Goal: Transaction & Acquisition: Purchase product/service

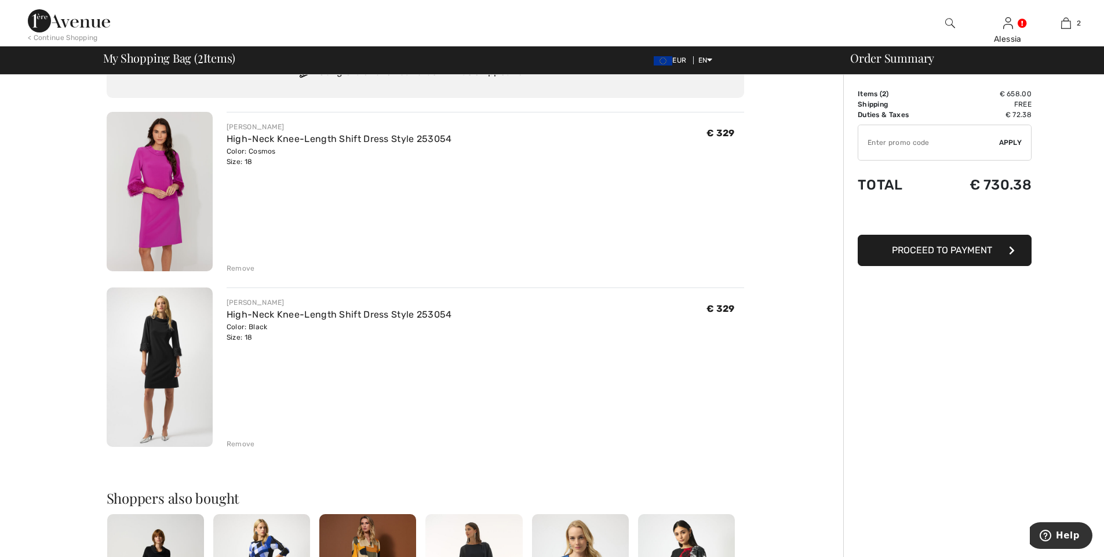
click at [238, 440] on div "Remove" at bounding box center [241, 444] width 28 height 10
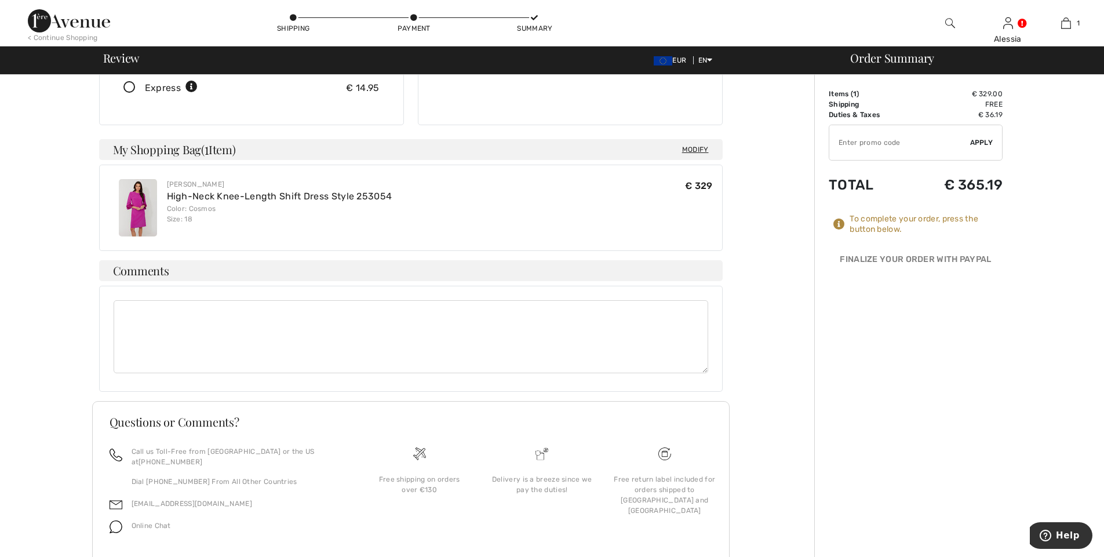
scroll to position [258, 0]
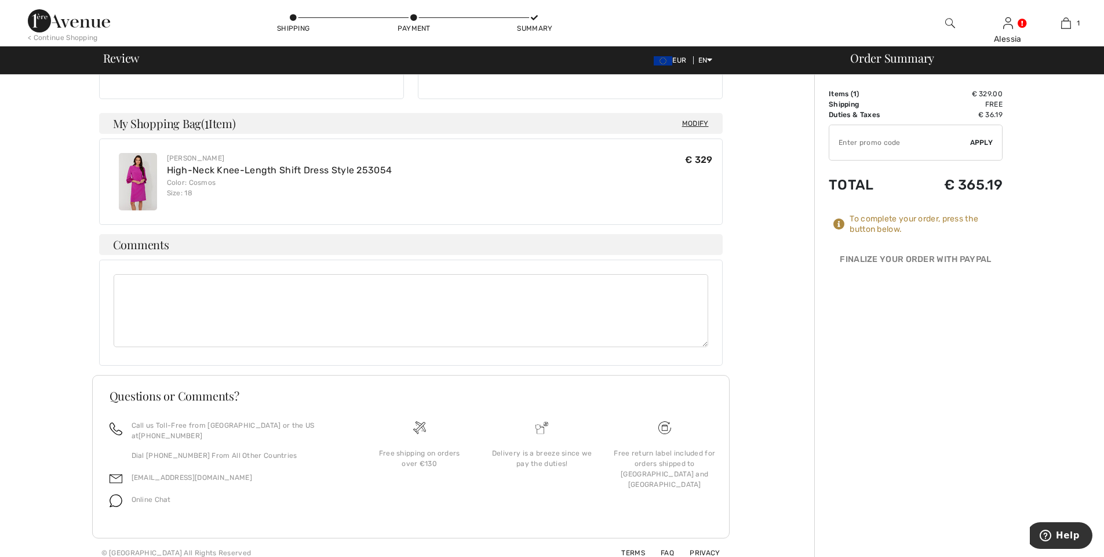
click at [835, 224] on icon at bounding box center [840, 225] width 12 height 12
click at [839, 221] on icon at bounding box center [840, 225] width 12 height 12
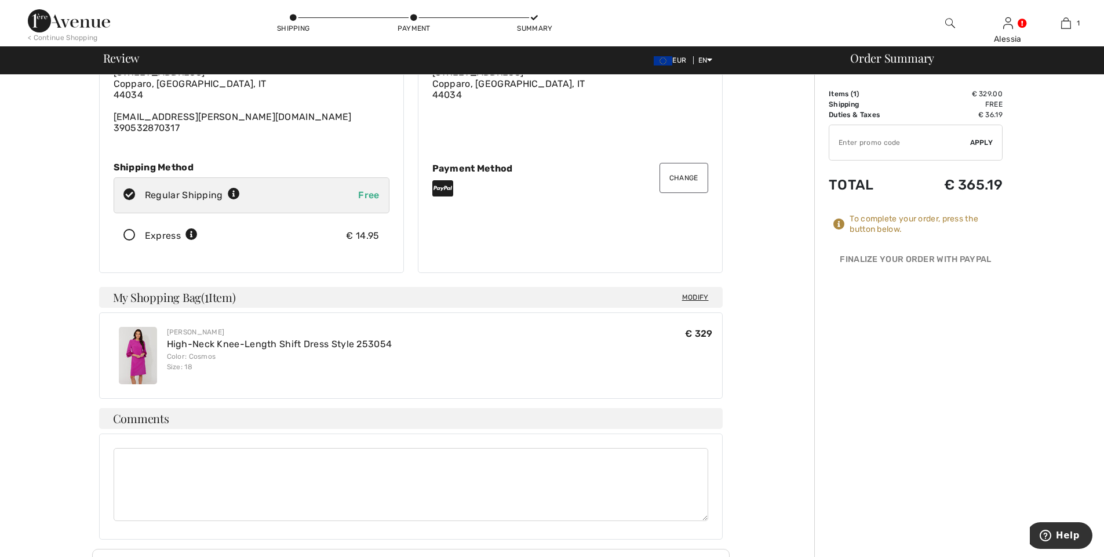
scroll to position [0, 0]
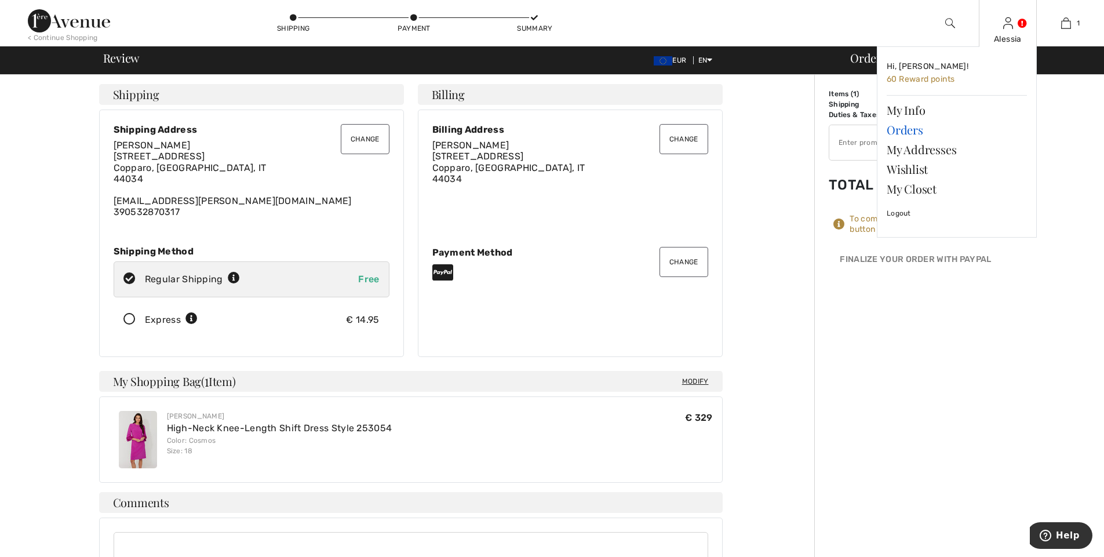
click at [911, 128] on link "Orders" at bounding box center [957, 130] width 140 height 20
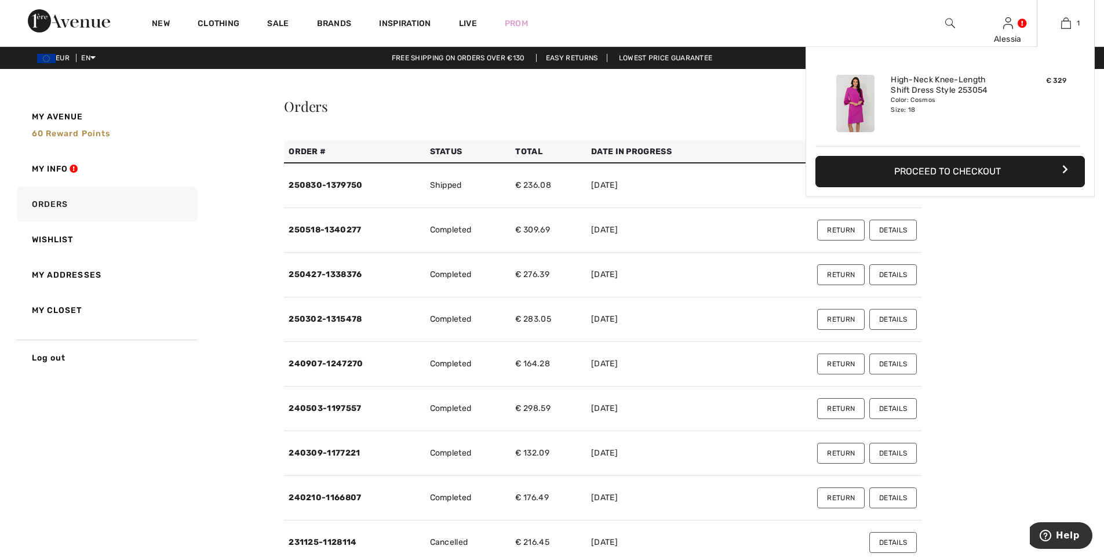
click at [915, 168] on button "Proceed to Checkout" at bounding box center [951, 171] width 270 height 31
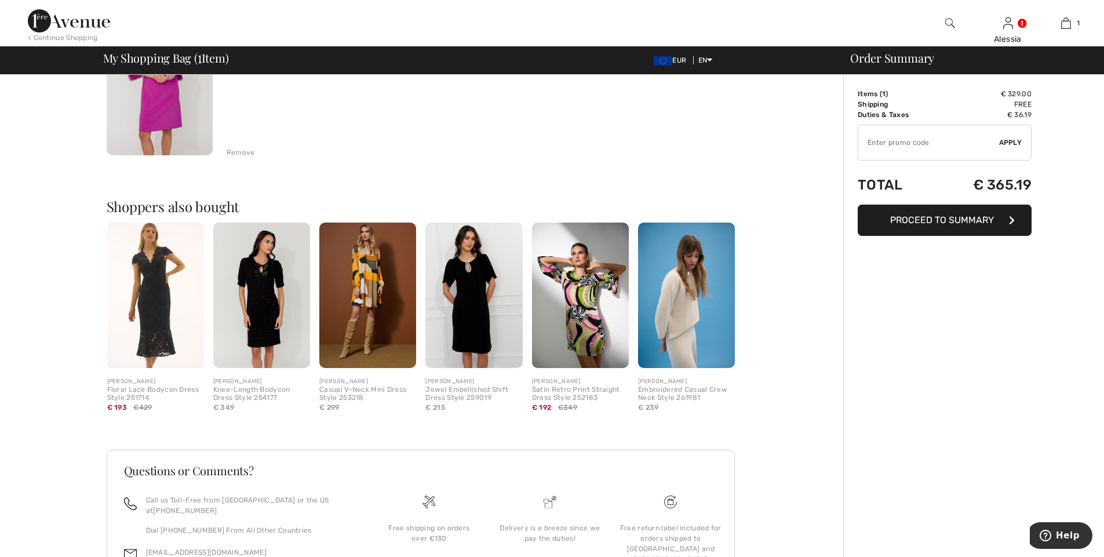
scroll to position [249, 0]
